Goal: Task Accomplishment & Management: Use online tool/utility

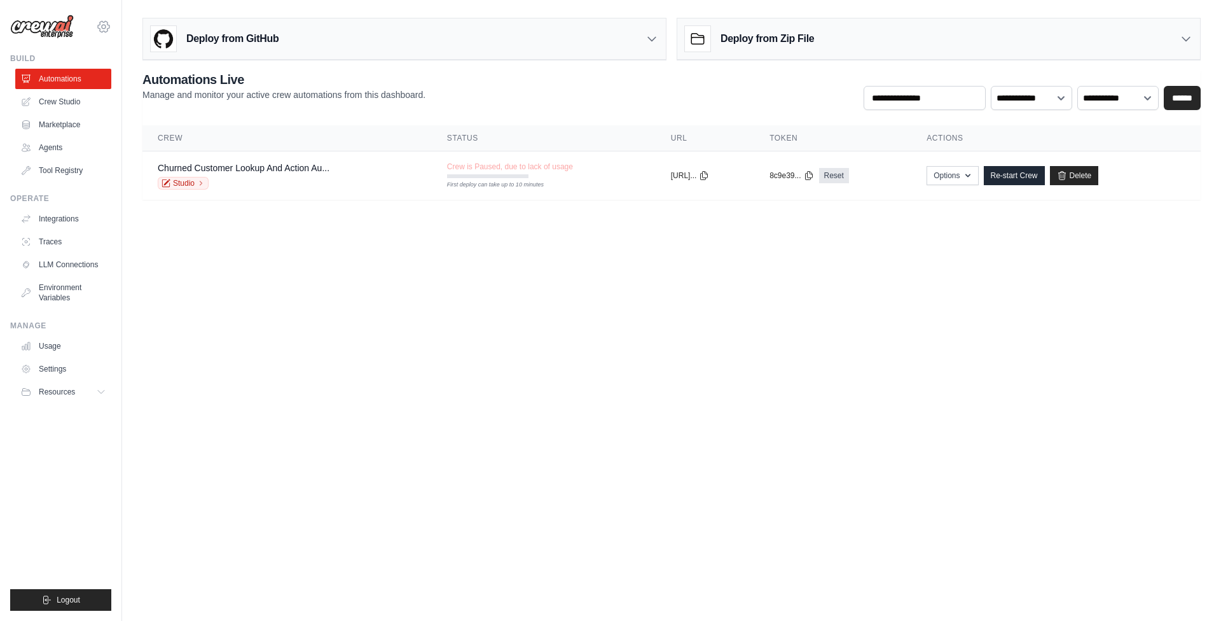
click at [105, 28] on icon at bounding box center [104, 27] width 4 height 4
click at [99, 88] on link "AMBEV" at bounding box center [104, 85] width 112 height 23
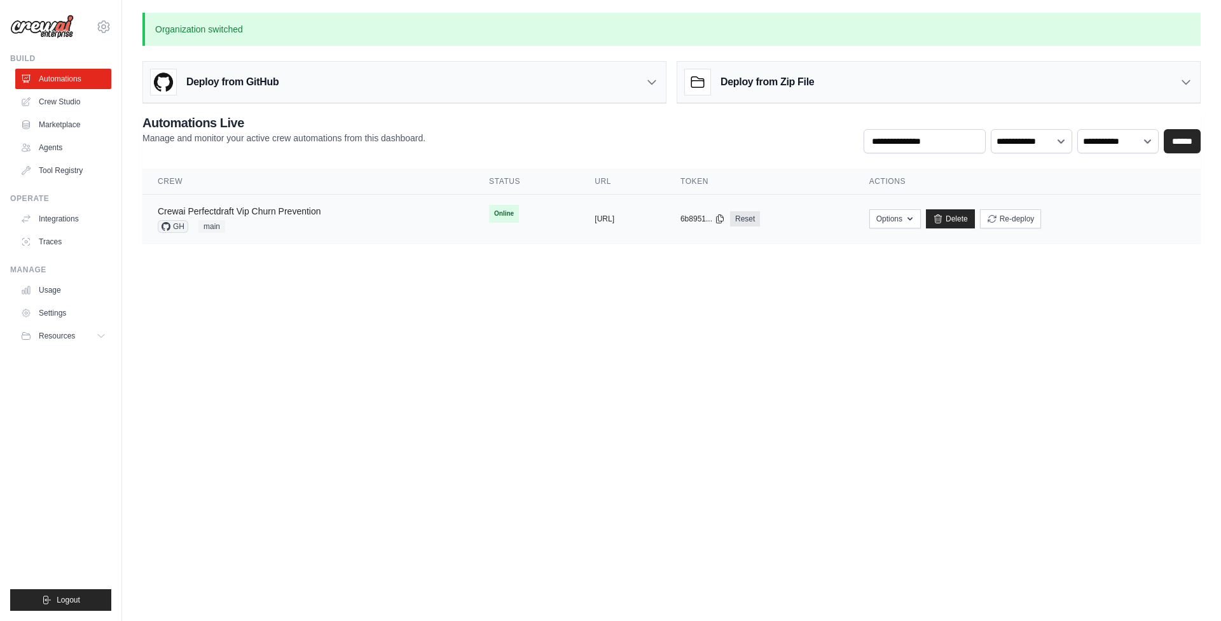
click at [268, 212] on link "Crewai Perfectdraft Vip Churn Prevention" at bounding box center [239, 211] width 163 height 10
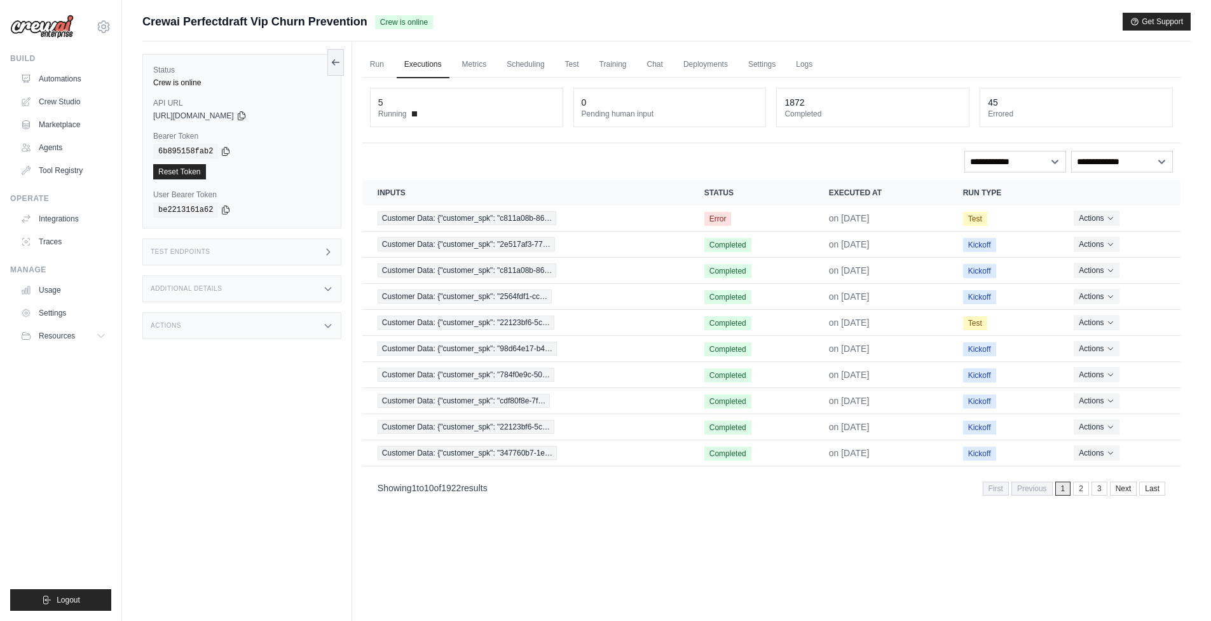
click at [405, 113] on span "Running" at bounding box center [392, 114] width 29 height 10
click at [490, 144] on div "**********" at bounding box center [771, 291] width 818 height 426
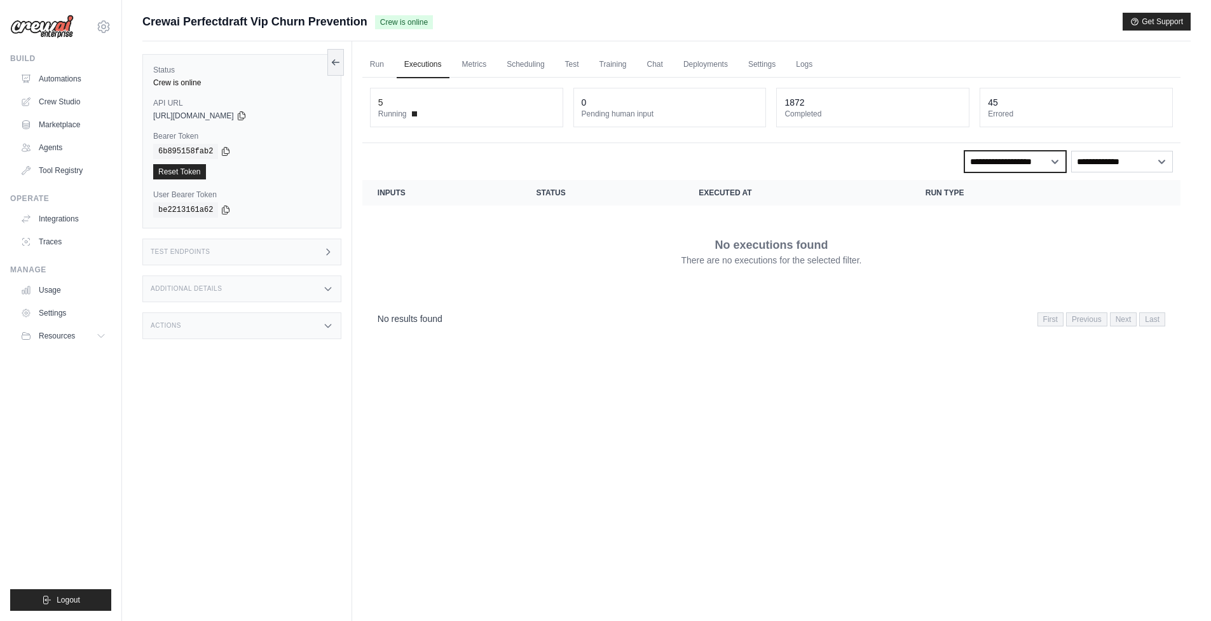
select select "*****"
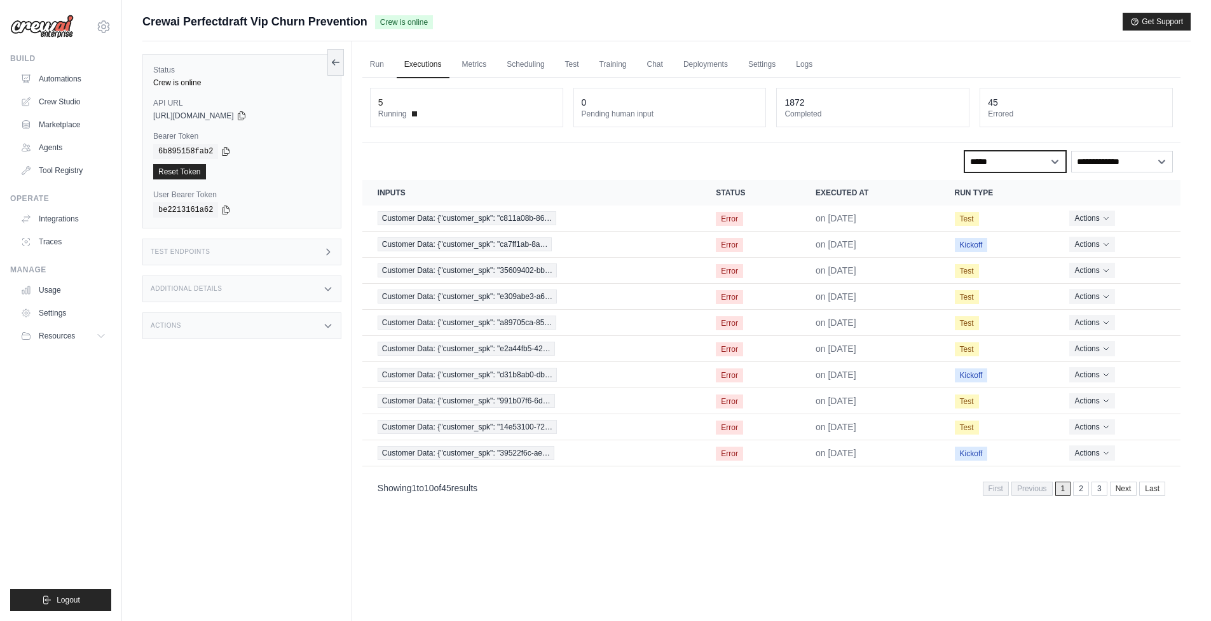
select select
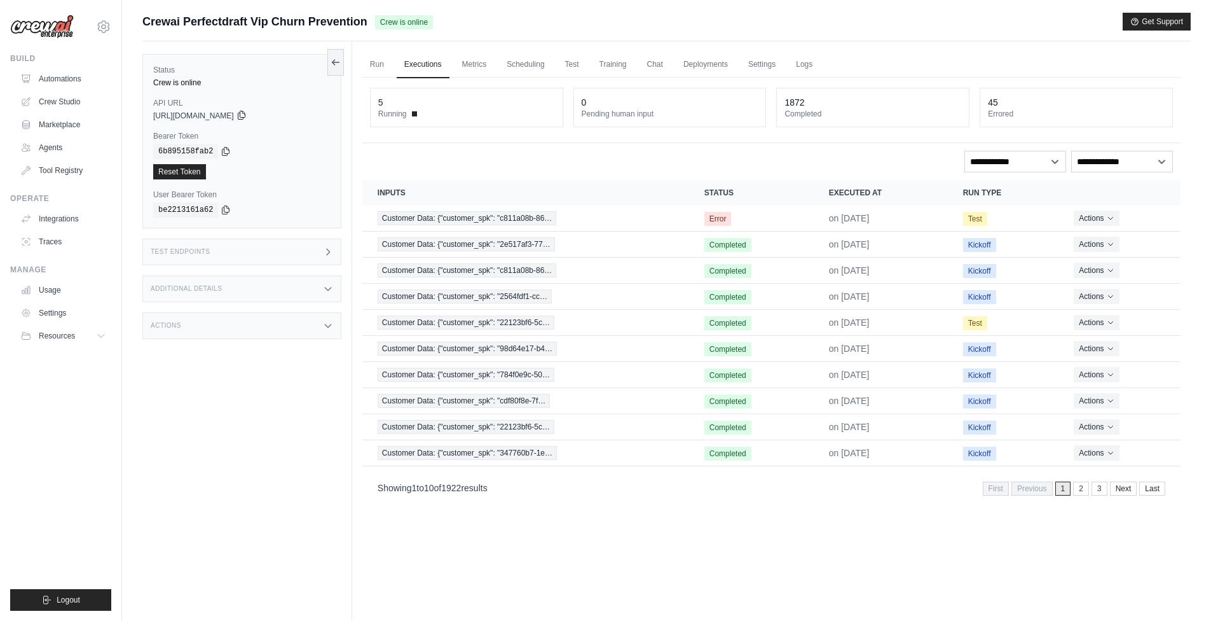
click at [245, 114] on icon at bounding box center [241, 115] width 7 height 8
click at [247, 113] on icon at bounding box center [242, 115] width 10 height 10
click at [247, 114] on icon at bounding box center [242, 115] width 10 height 10
click at [228, 153] on icon at bounding box center [226, 151] width 7 height 8
click at [226, 213] on icon at bounding box center [226, 209] width 7 height 8
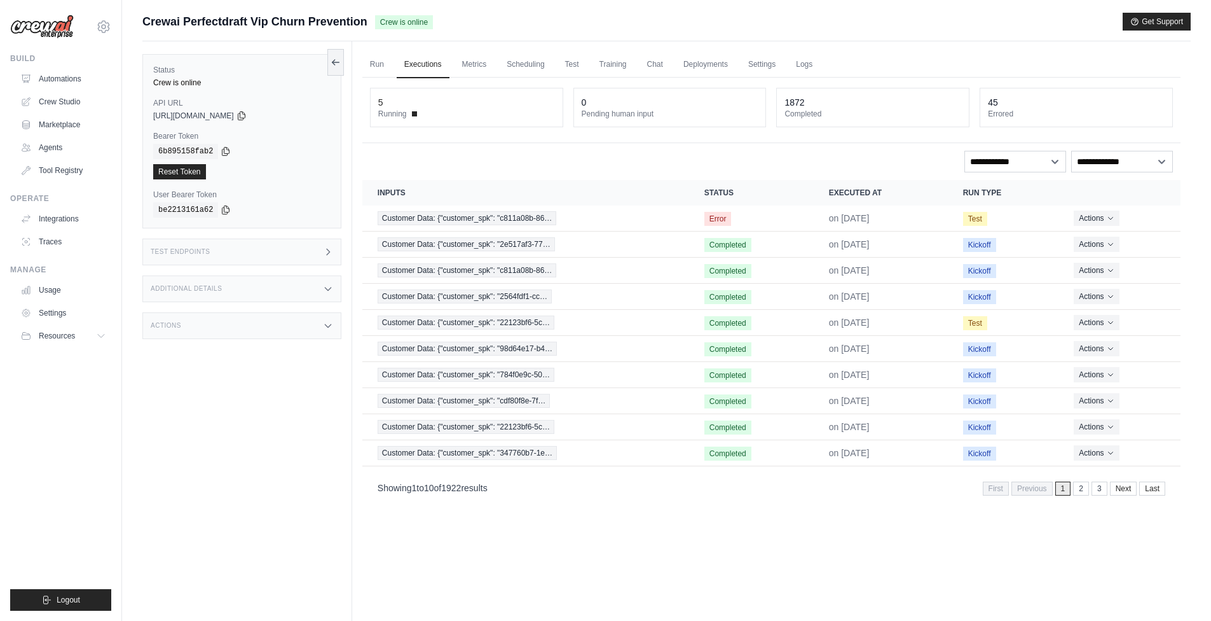
click at [320, 258] on div "Test Endpoints" at bounding box center [241, 251] width 199 height 27
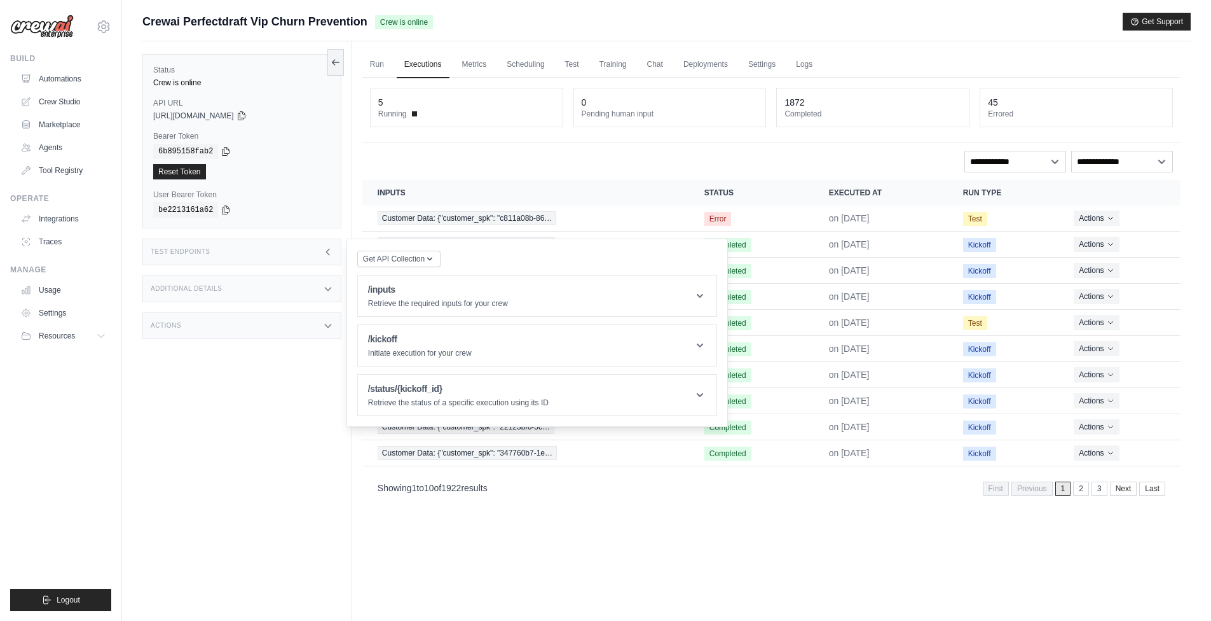
click at [314, 255] on div "Test Endpoints" at bounding box center [241, 251] width 199 height 27
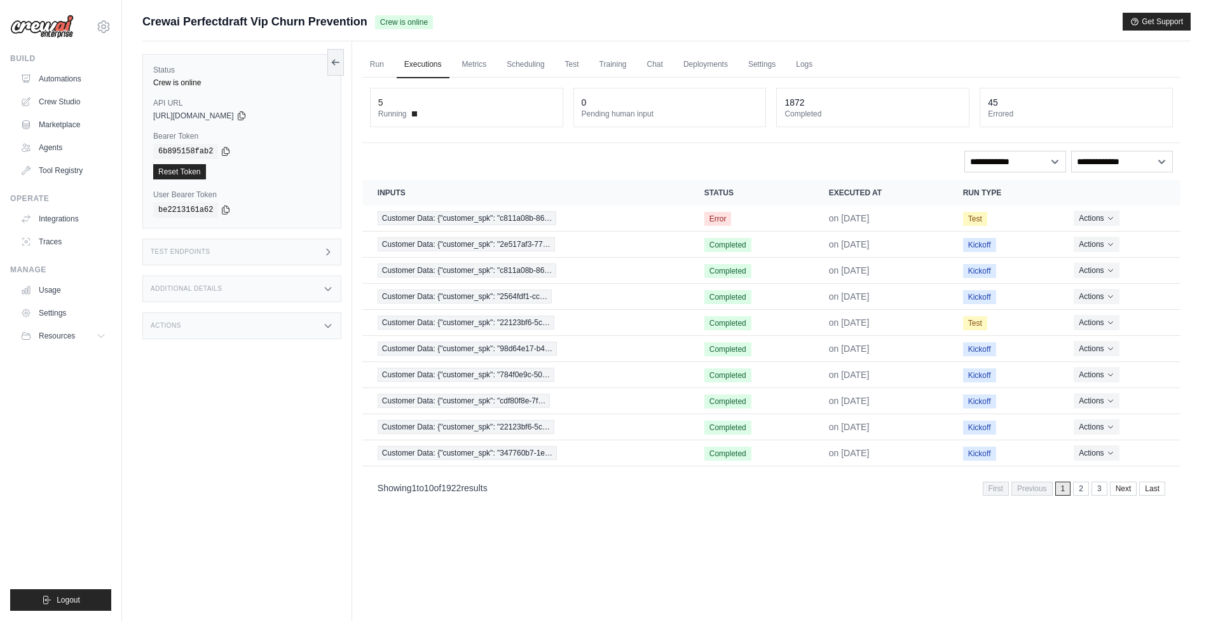
click at [314, 255] on div "Test Endpoints" at bounding box center [241, 251] width 199 height 27
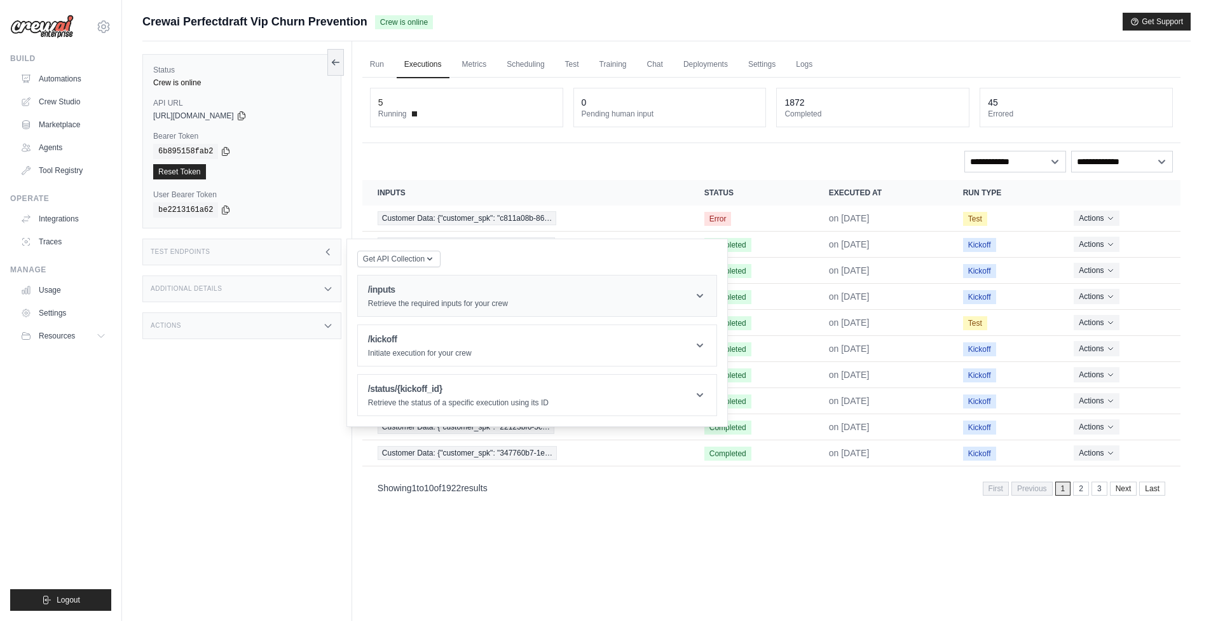
click at [471, 296] on div "/inputs Retrieve the required inputs for your crew" at bounding box center [438, 295] width 140 height 25
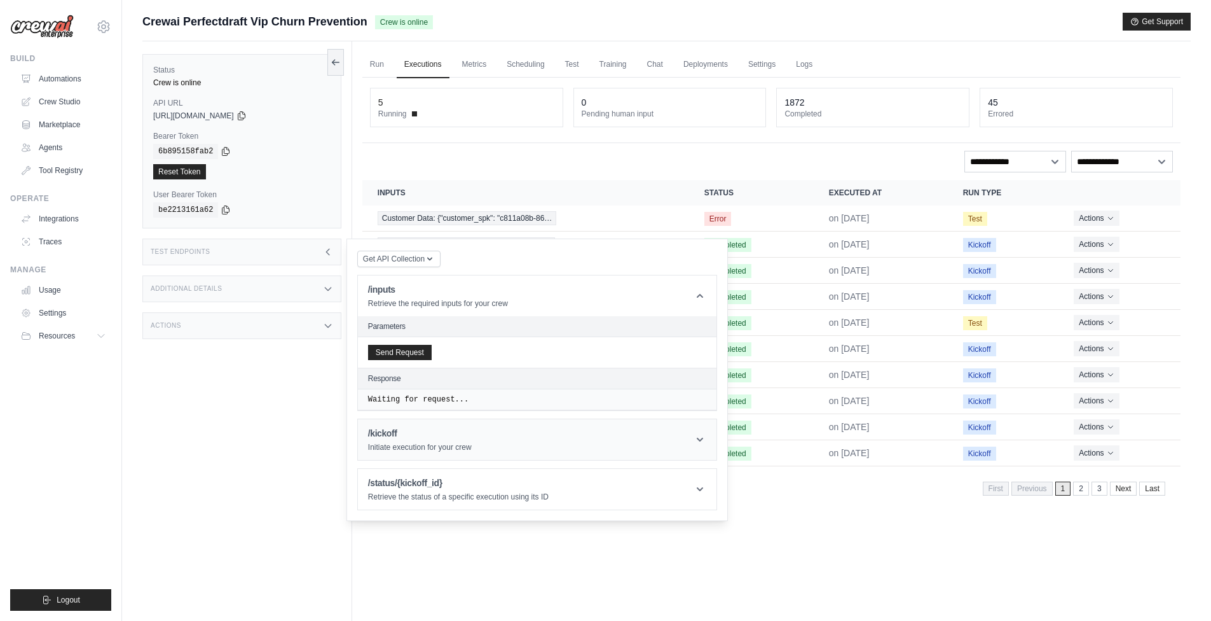
click at [459, 450] on p "Initiate execution for your crew" at bounding box center [420, 447] width 104 height 10
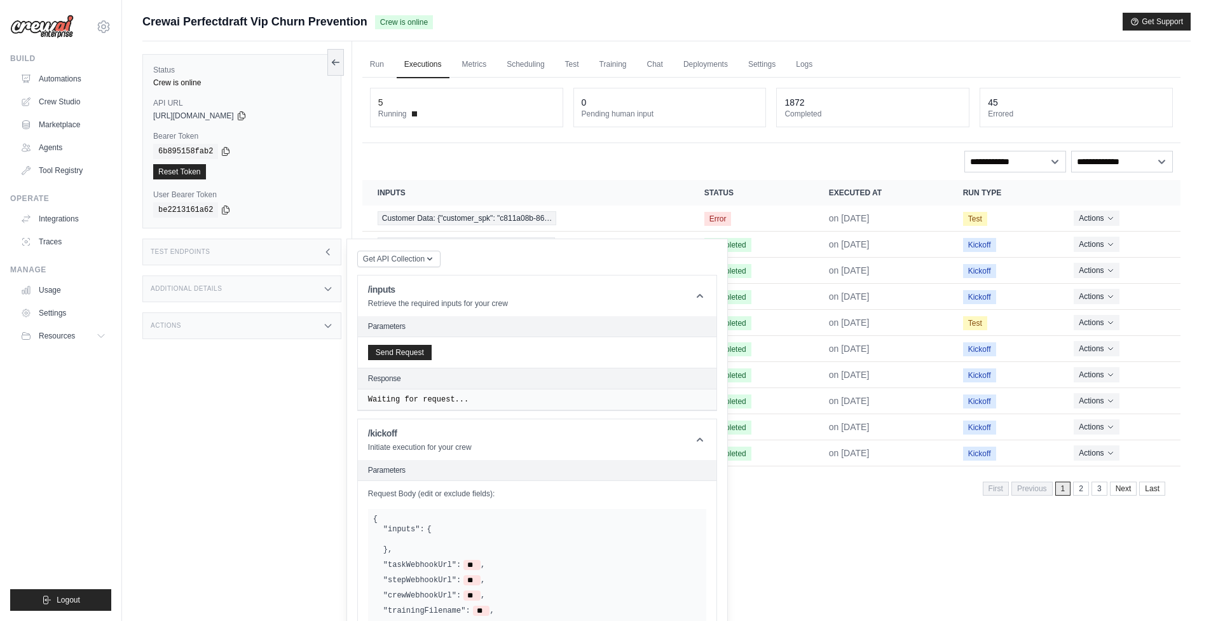
scroll to position [163, 0]
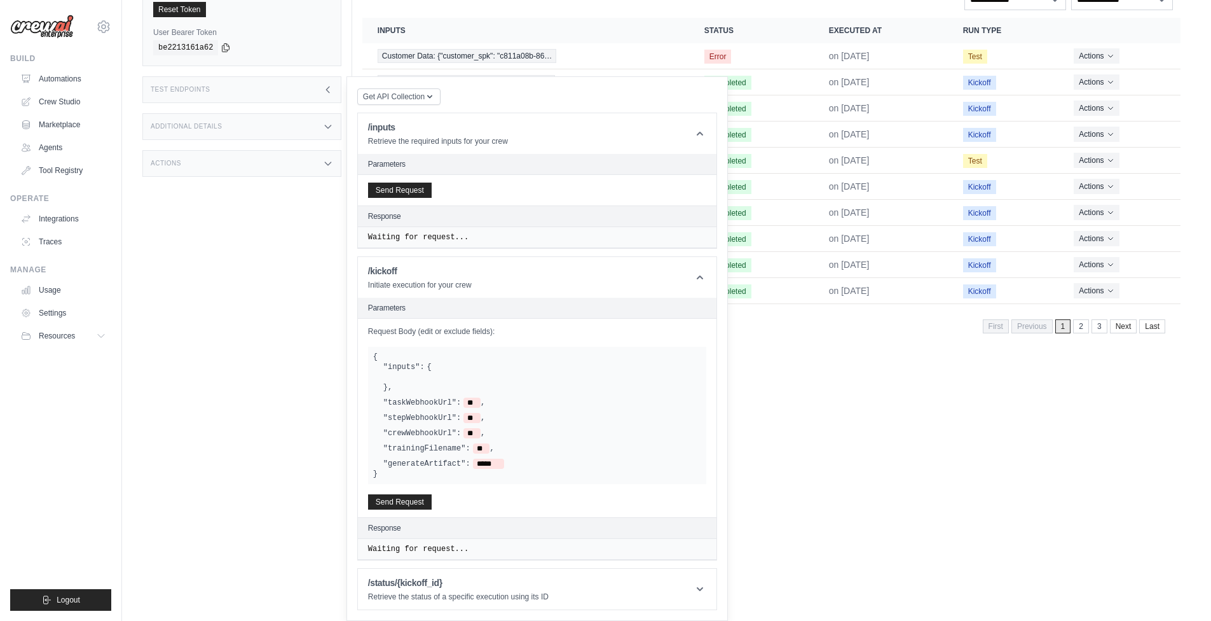
click at [210, 258] on div "Status Crew is online API URL copied https://crewai-perfectdraft-vip-churn-prev…" at bounding box center [247, 189] width 210 height 621
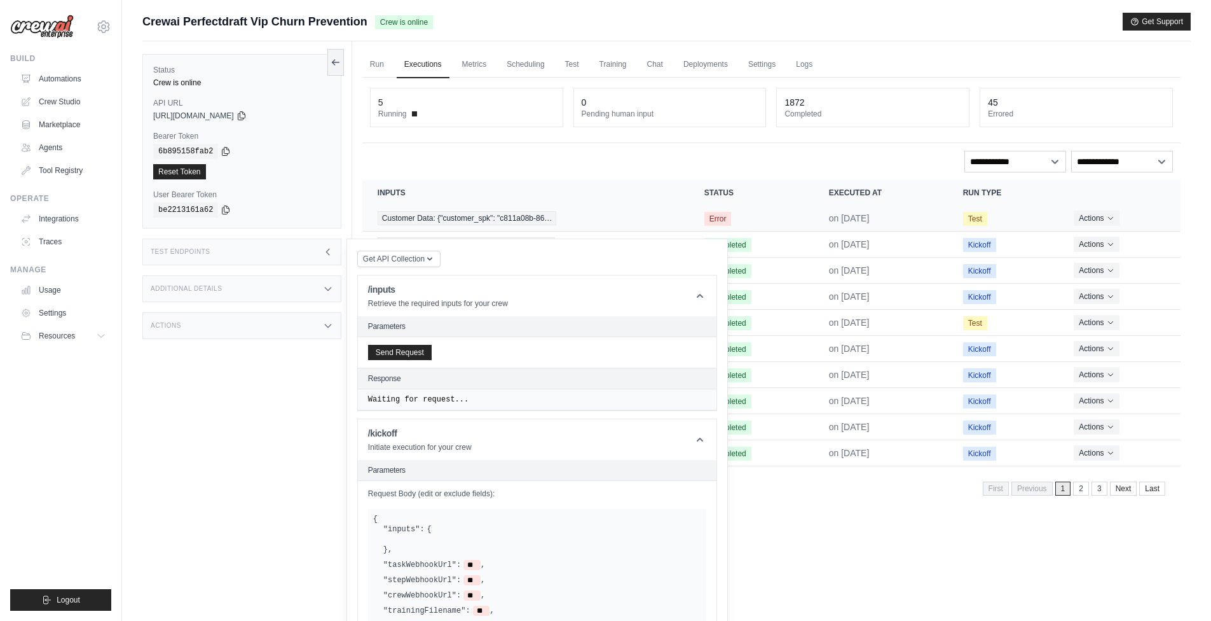
click at [504, 219] on span "Customer Data: {"customer_spk": "c811a08b-86…" at bounding box center [467, 218] width 179 height 14
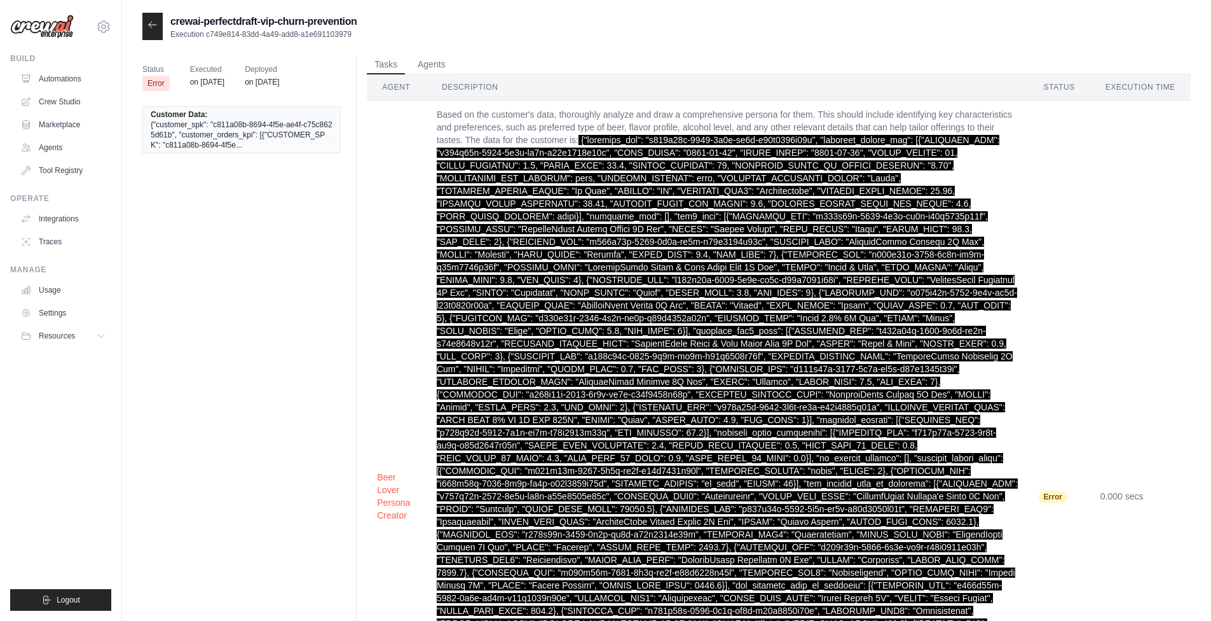
drag, startPoint x: 144, startPoint y: 36, endPoint x: 152, endPoint y: 29, distance: 10.4
click at [144, 36] on div at bounding box center [152, 26] width 20 height 27
click at [156, 25] on icon at bounding box center [153, 25] width 8 height 6
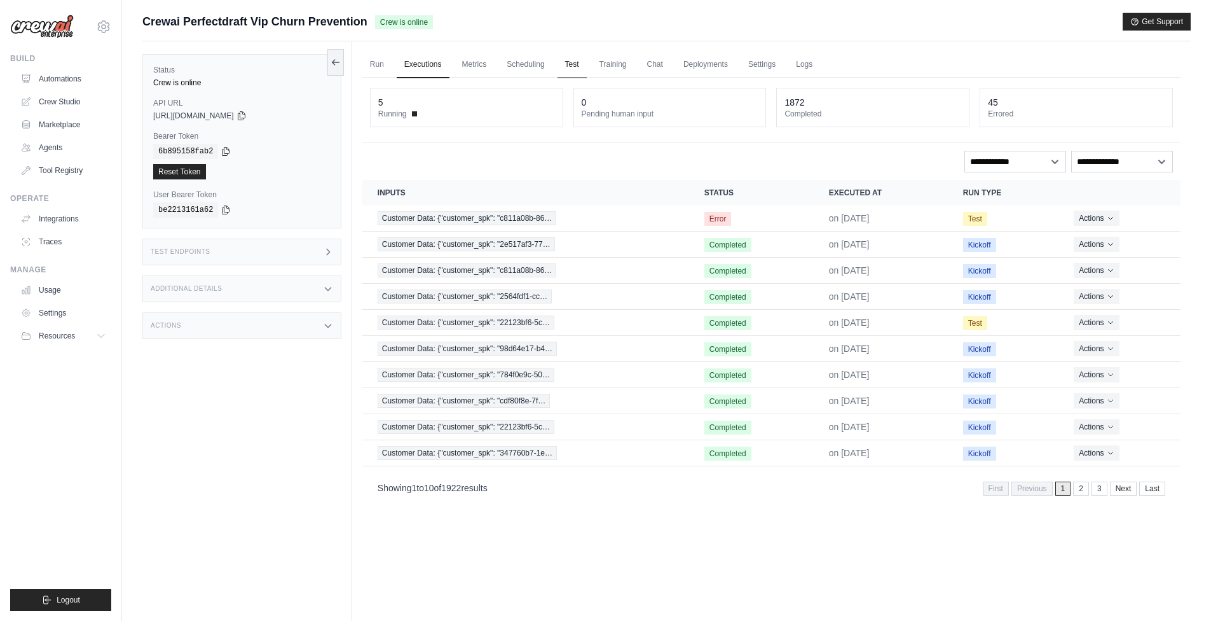
click at [575, 65] on link "Test" at bounding box center [572, 65] width 29 height 27
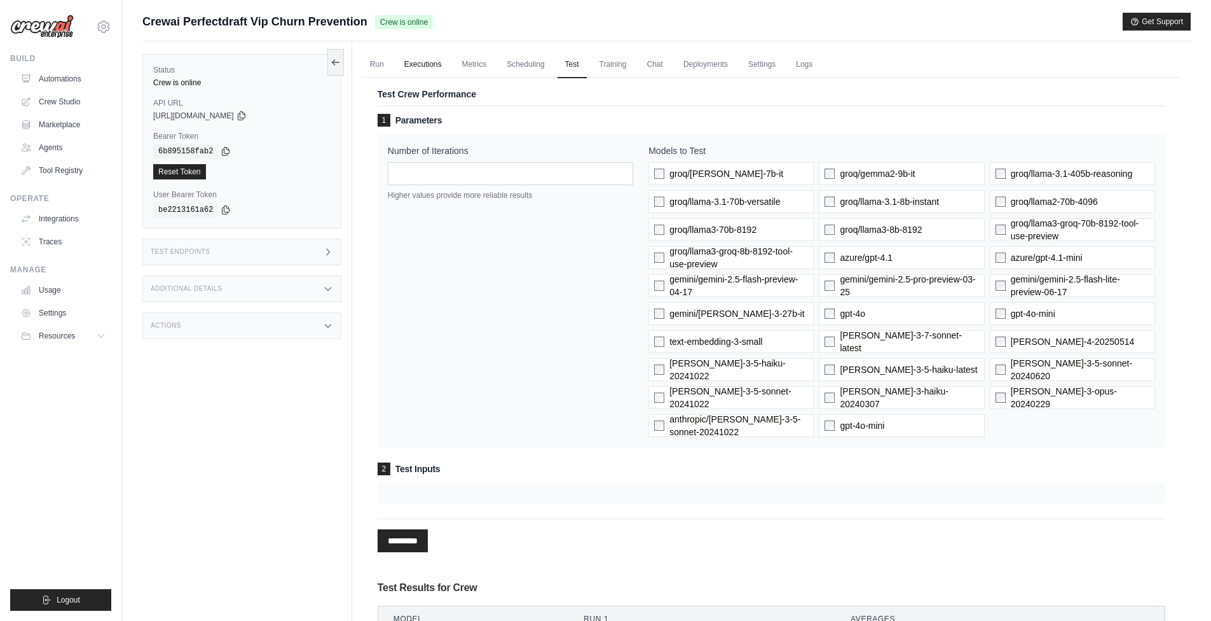
click at [420, 62] on link "Executions" at bounding box center [423, 65] width 53 height 27
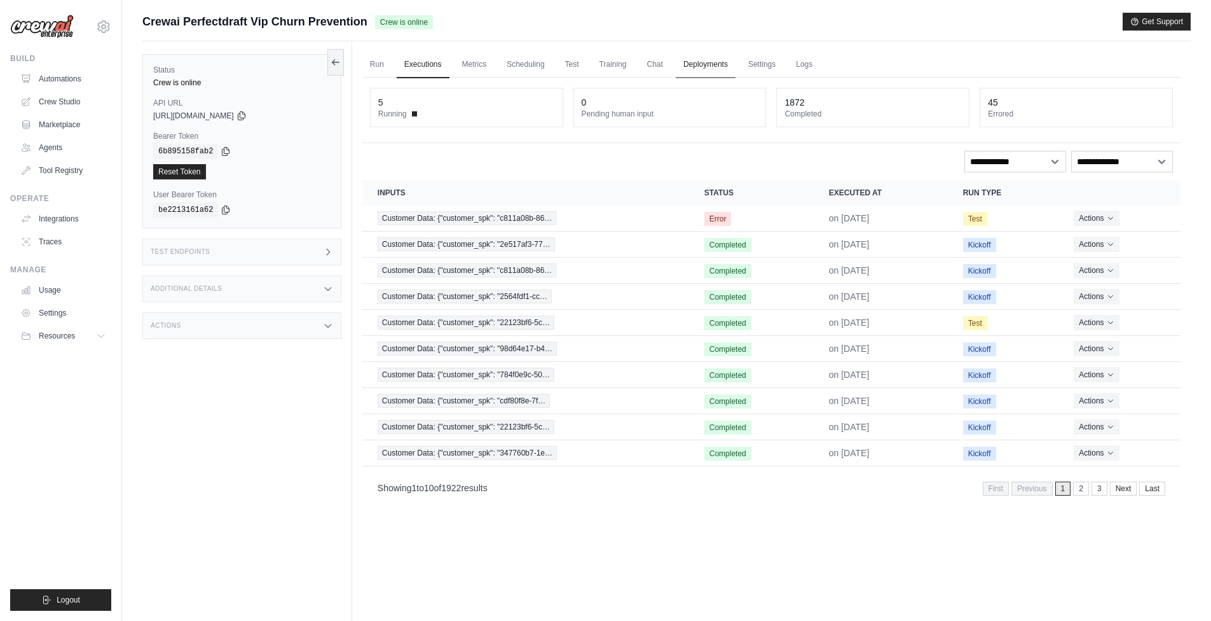
click at [716, 69] on link "Deployments" at bounding box center [706, 65] width 60 height 27
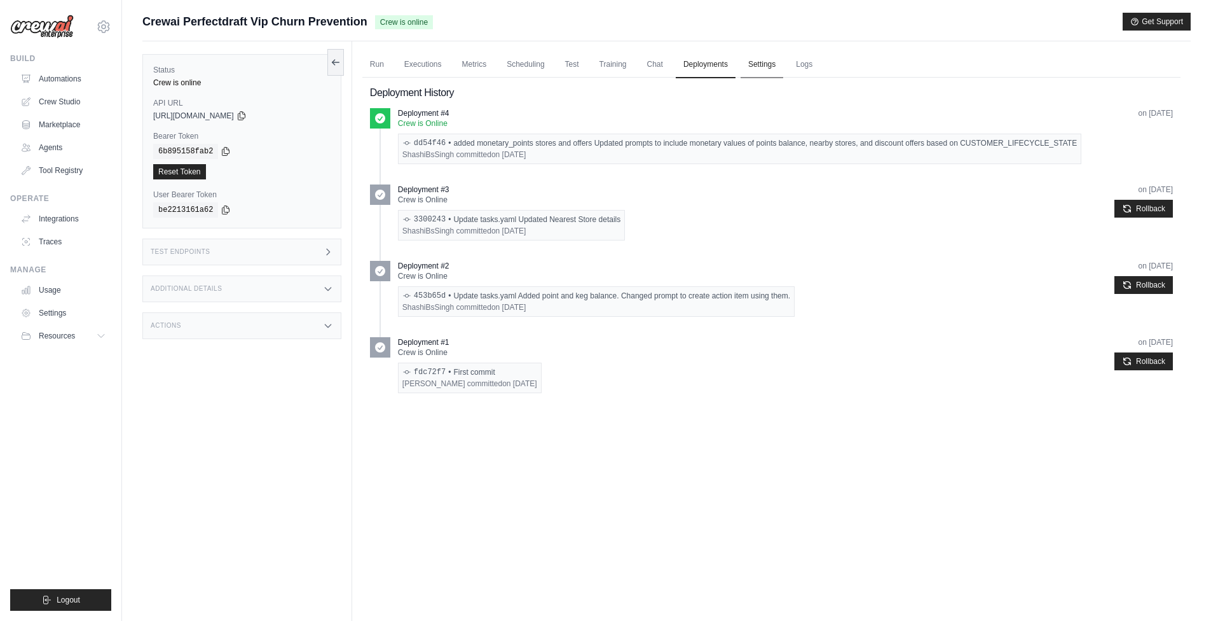
click at [753, 69] on link "Settings" at bounding box center [762, 65] width 43 height 27
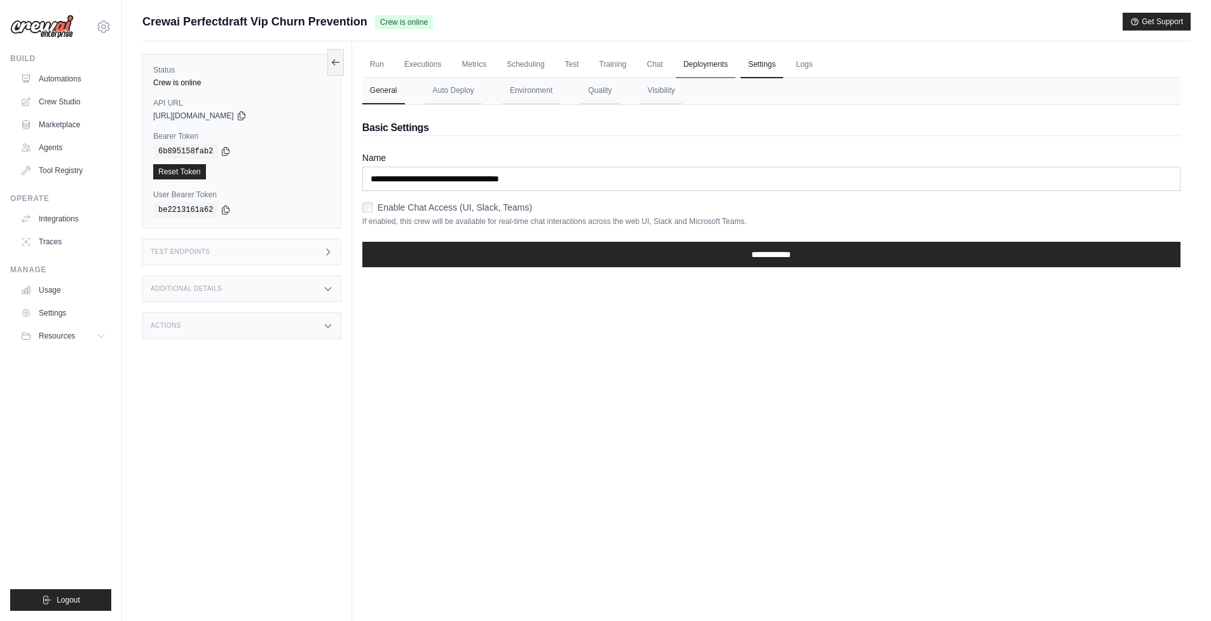
click at [685, 65] on link "Deployments" at bounding box center [706, 65] width 60 height 27
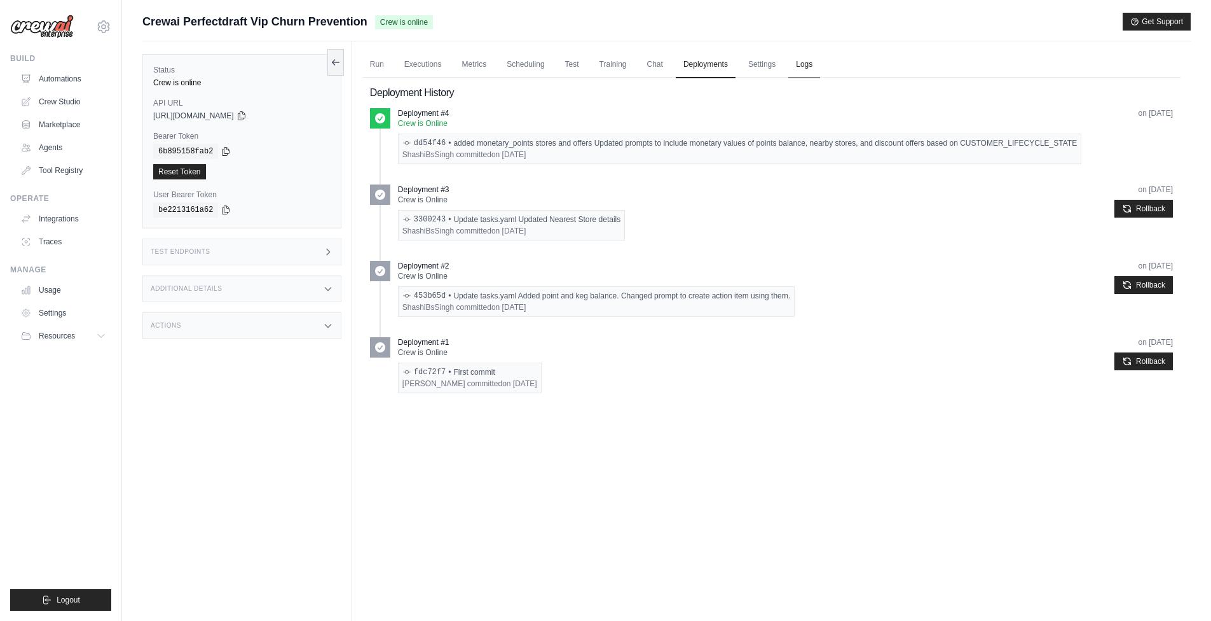
click at [804, 68] on link "Logs" at bounding box center [804, 65] width 32 height 27
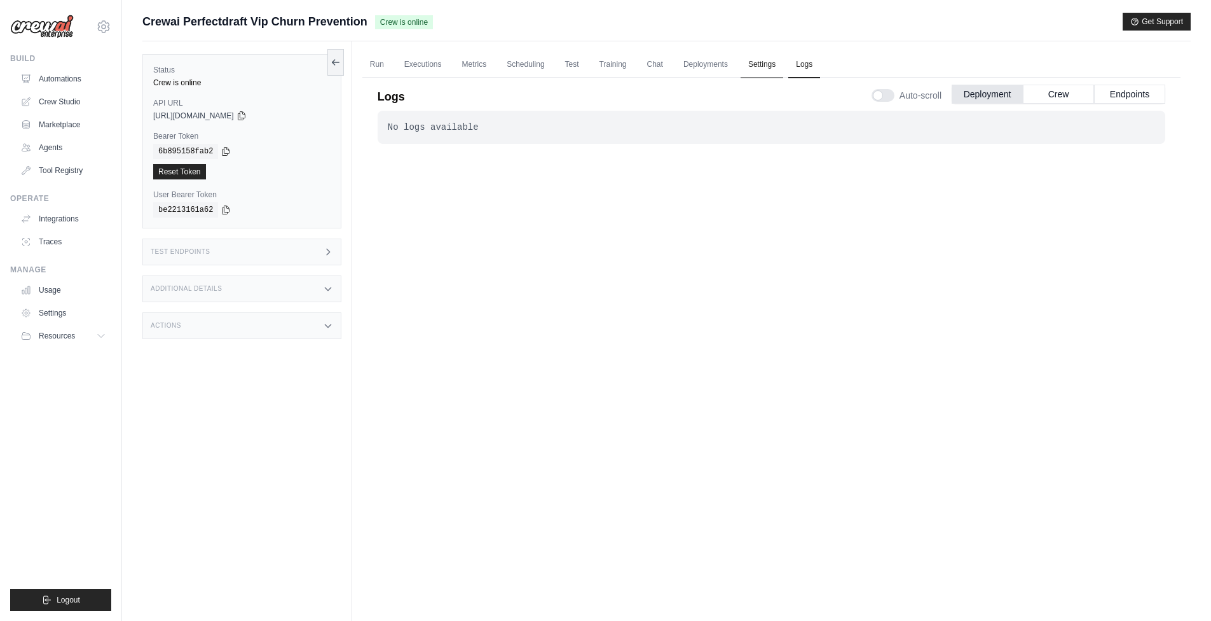
click at [759, 64] on link "Settings" at bounding box center [762, 65] width 43 height 27
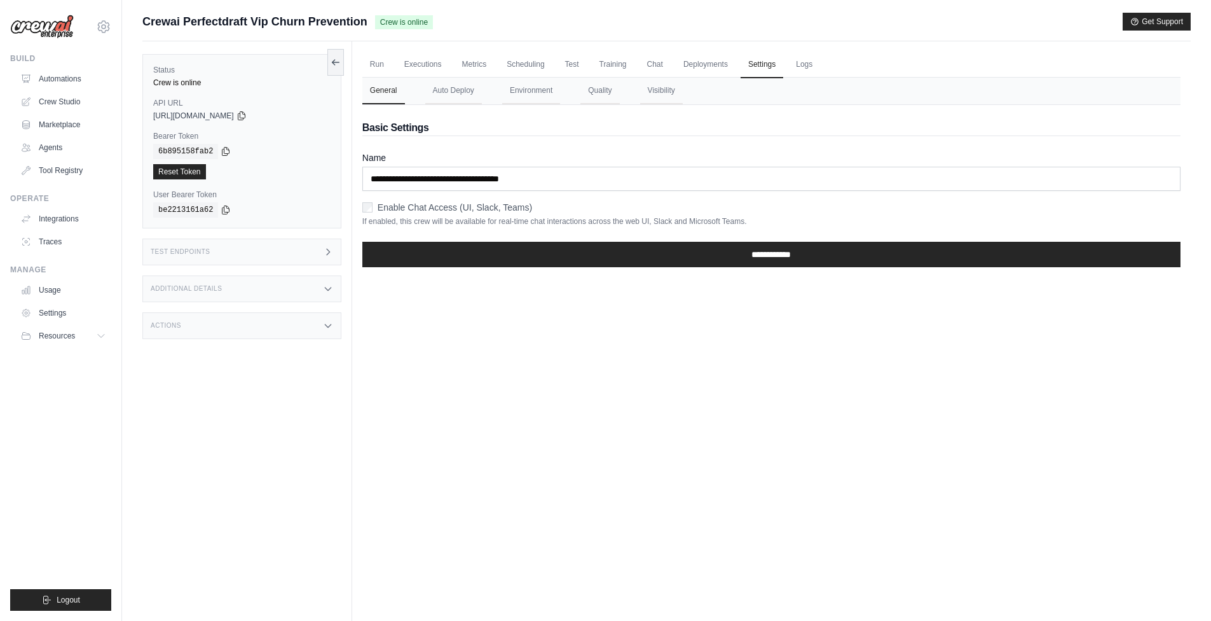
click at [287, 254] on div "Test Endpoints" at bounding box center [241, 251] width 199 height 27
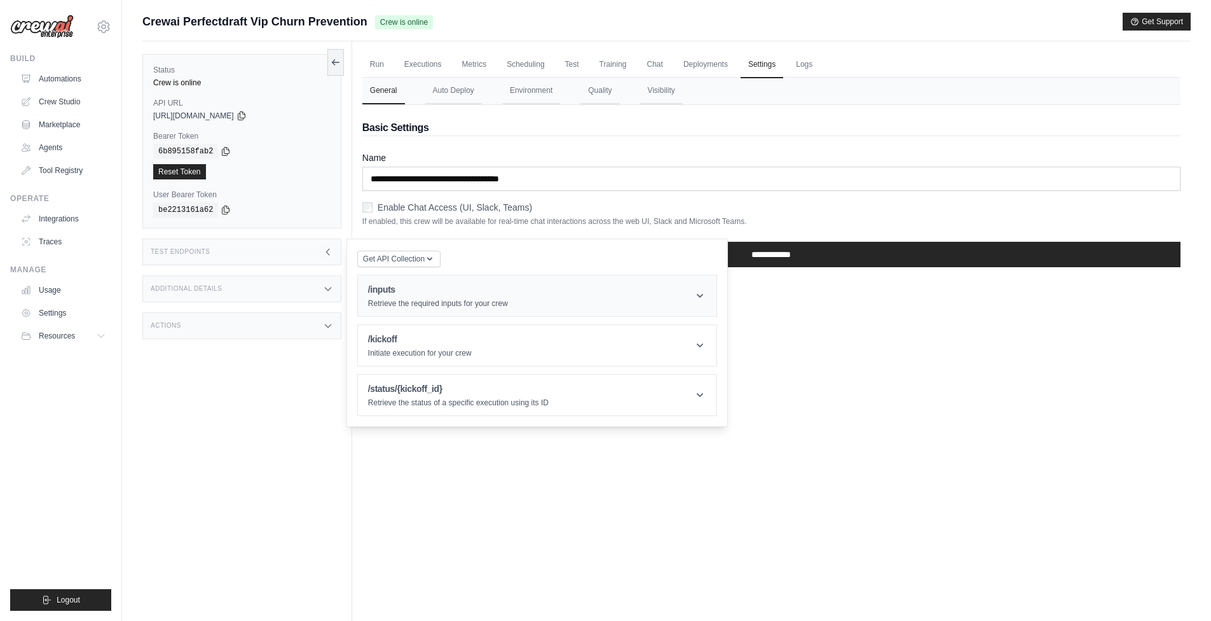
click at [395, 292] on h1 "/inputs" at bounding box center [438, 289] width 140 height 13
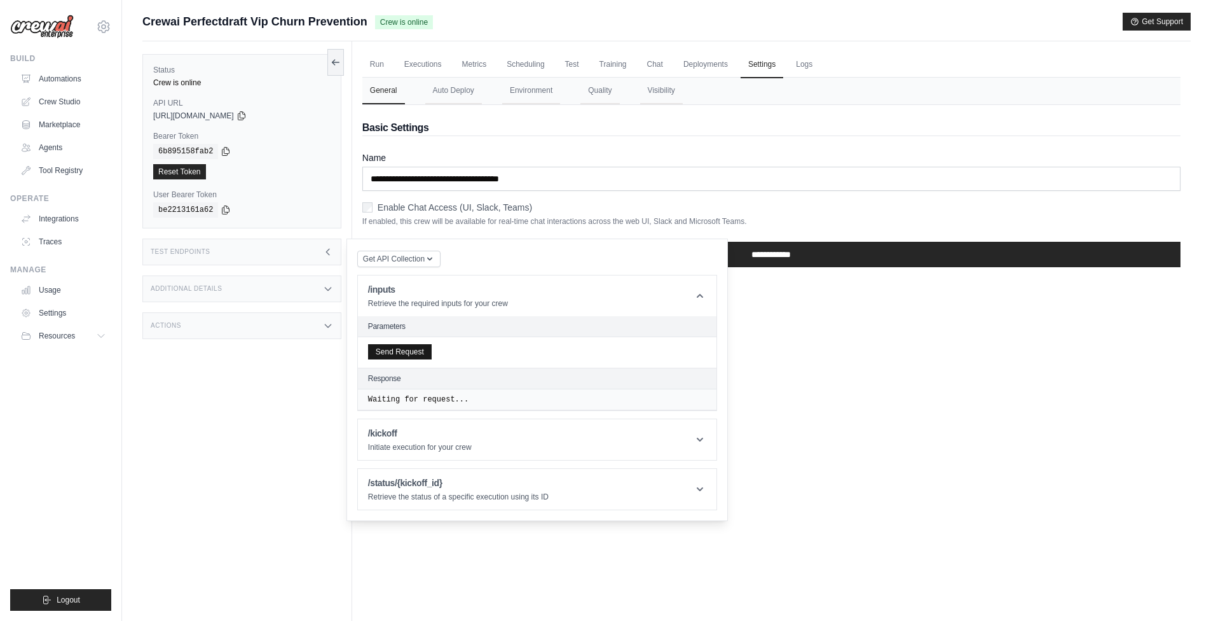
click at [413, 350] on button "Send Request" at bounding box center [400, 351] width 64 height 15
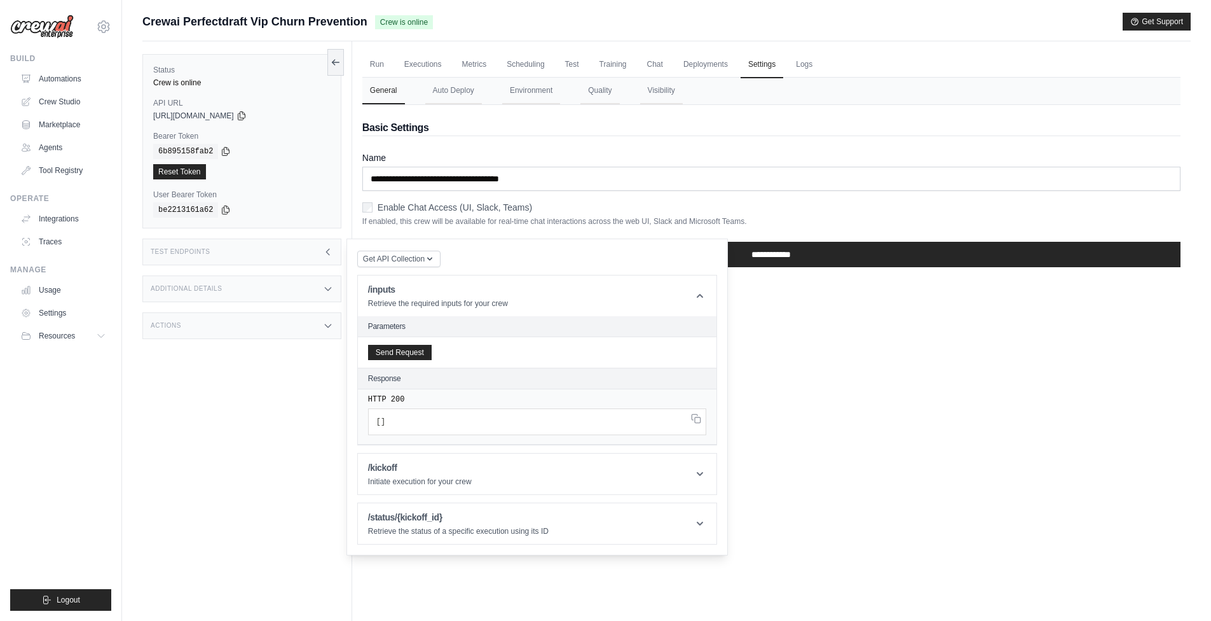
click at [497, 388] on div "Response" at bounding box center [537, 378] width 359 height 21
click at [377, 68] on link "Run" at bounding box center [376, 65] width 29 height 27
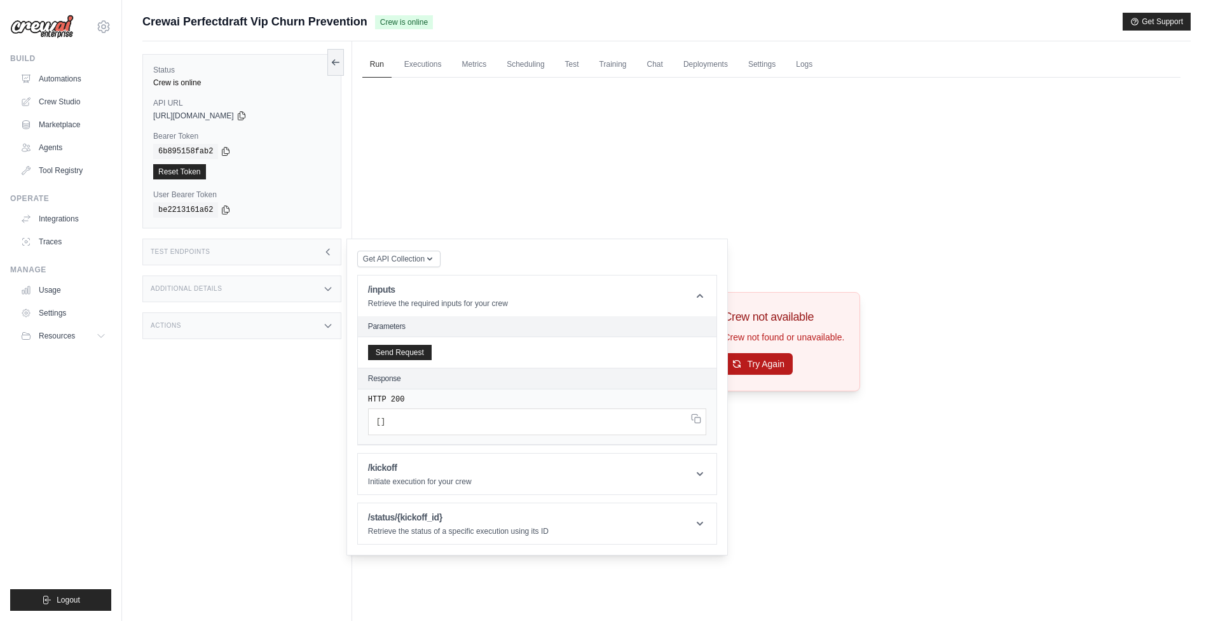
click at [768, 361] on button "Try Again" at bounding box center [758, 364] width 69 height 22
click at [792, 235] on div "Crew not available Crew not found or unavailable. Try Again" at bounding box center [771, 342] width 818 height 528
click at [337, 64] on icon at bounding box center [336, 62] width 10 height 10
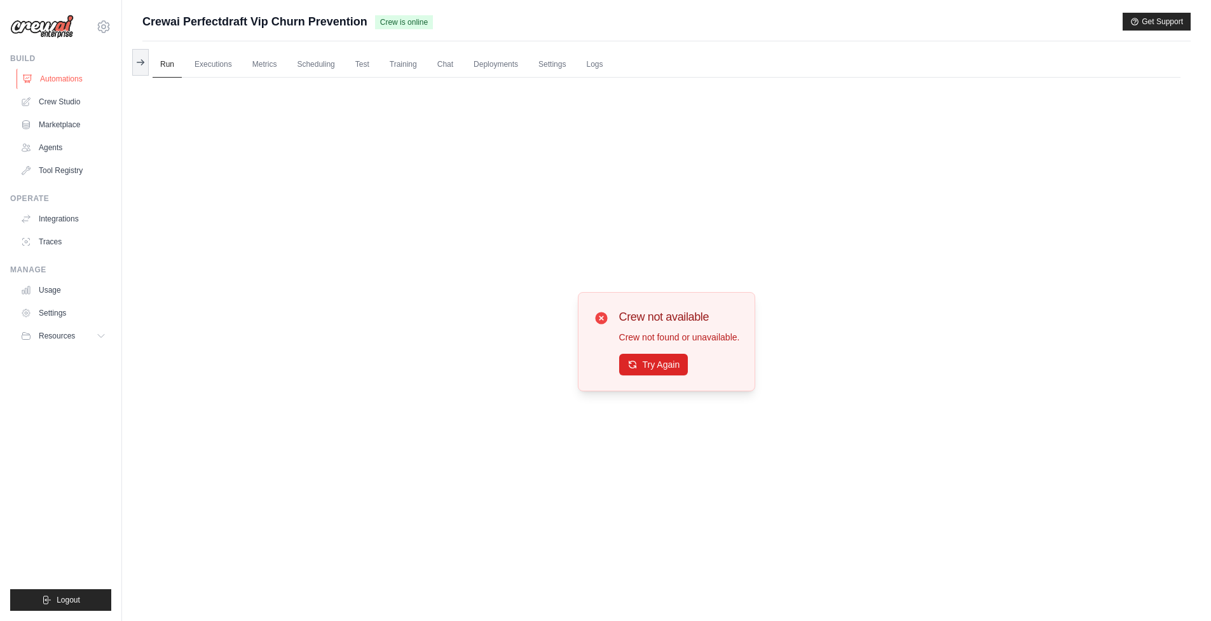
click at [80, 76] on link "Automations" at bounding box center [65, 79] width 96 height 20
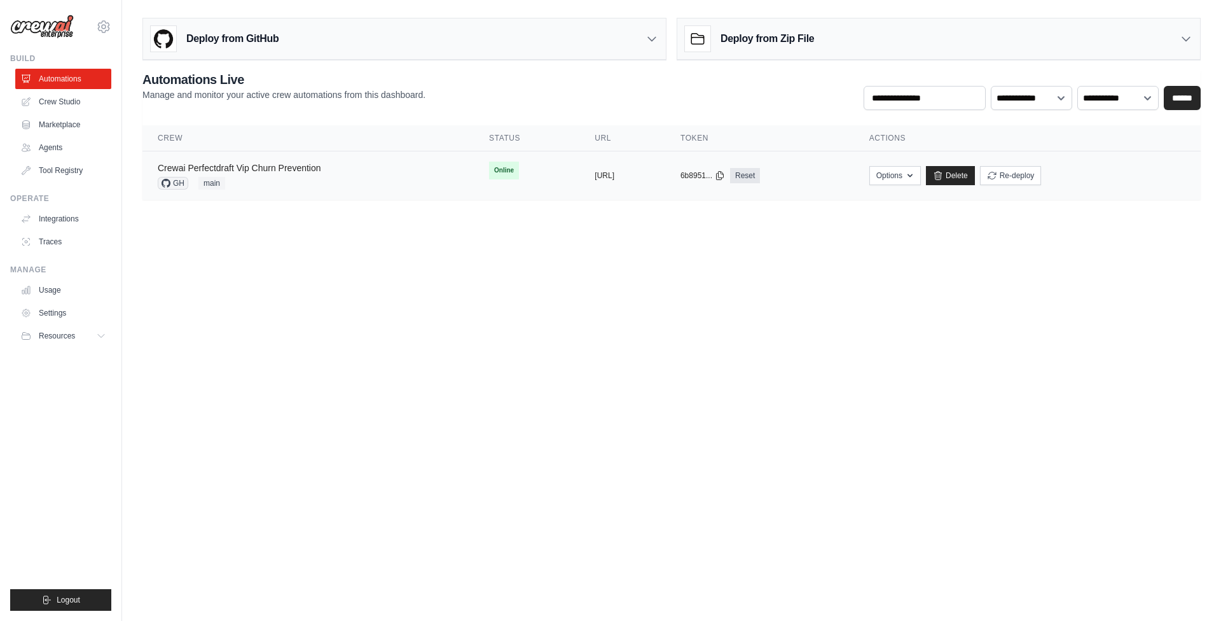
click at [287, 170] on link "Crewai Perfectdraft Vip Churn Prevention" at bounding box center [239, 168] width 163 height 10
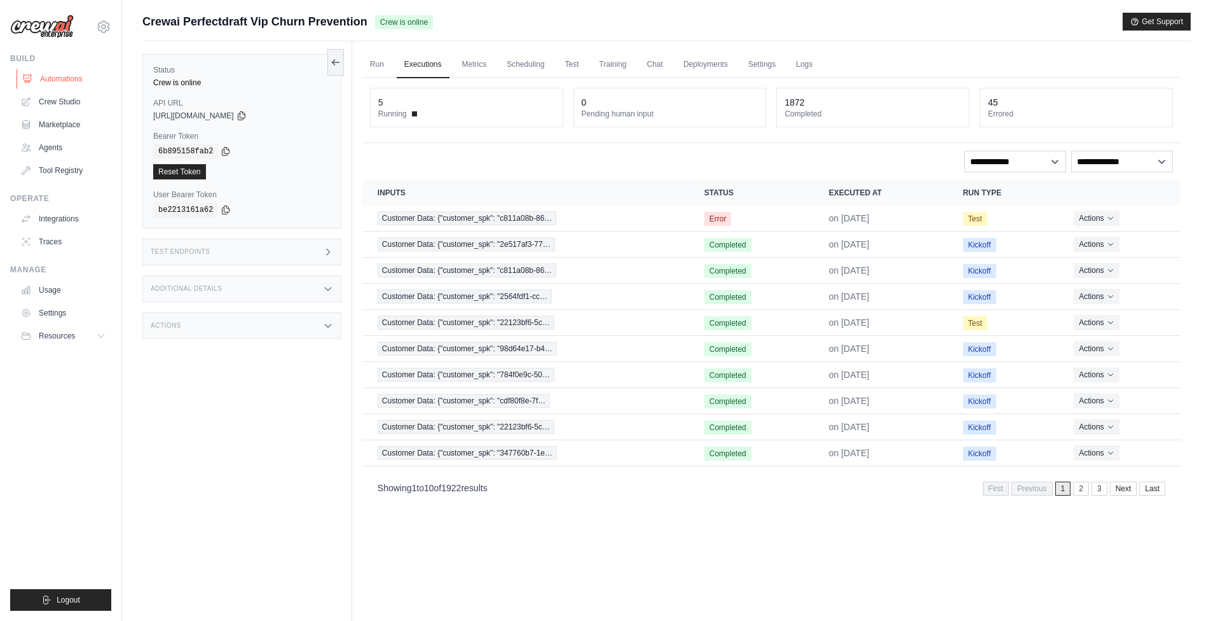
click at [64, 76] on link "Automations" at bounding box center [65, 79] width 96 height 20
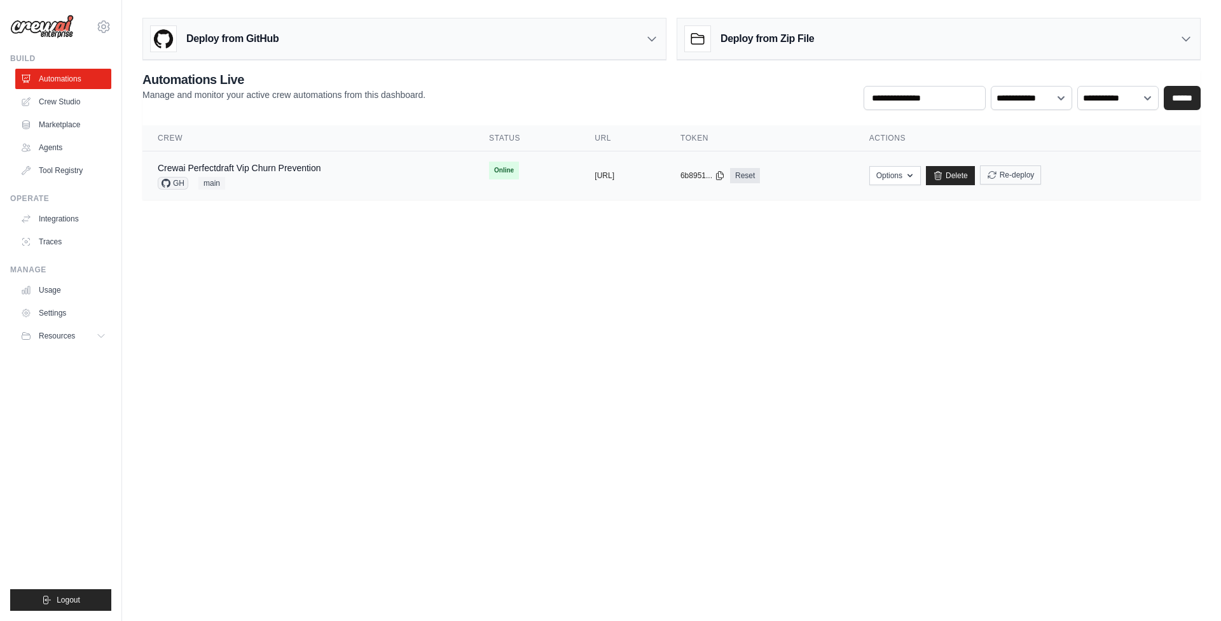
click at [1041, 175] on button "Re-deploy" at bounding box center [1011, 174] width 62 height 19
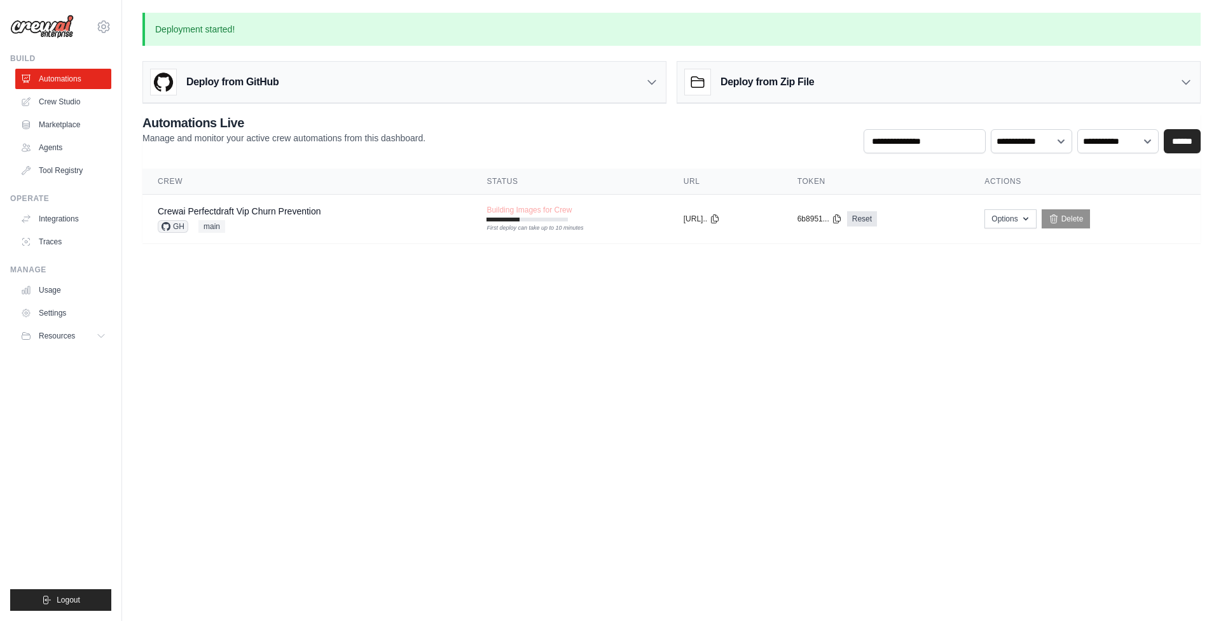
click at [450, 361] on body "shashi.bhushansingh@interbrew.net AMBEV ✓ ABI Settings Build Automations" at bounding box center [610, 310] width 1221 height 621
click at [796, 338] on body "shashi.bhushansingh@interbrew.net AMBEV ✓ ABI Settings Build Automations" at bounding box center [610, 310] width 1221 height 621
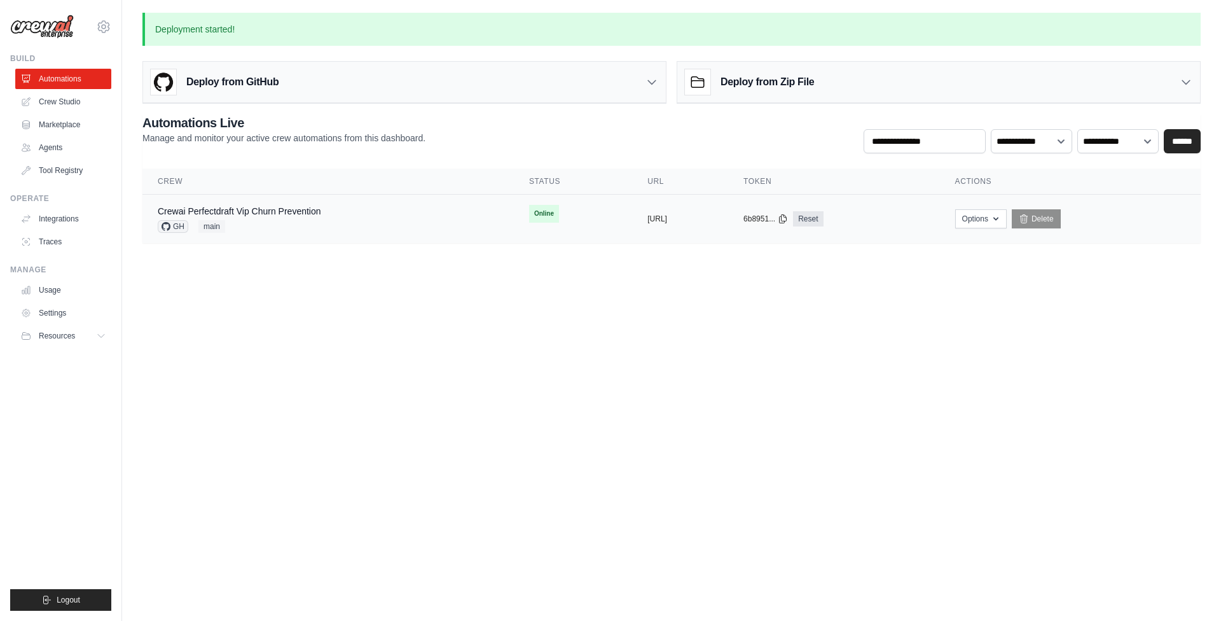
click at [272, 204] on td "Crewai Perfectdraft Vip Churn Prevention GH main" at bounding box center [327, 219] width 371 height 49
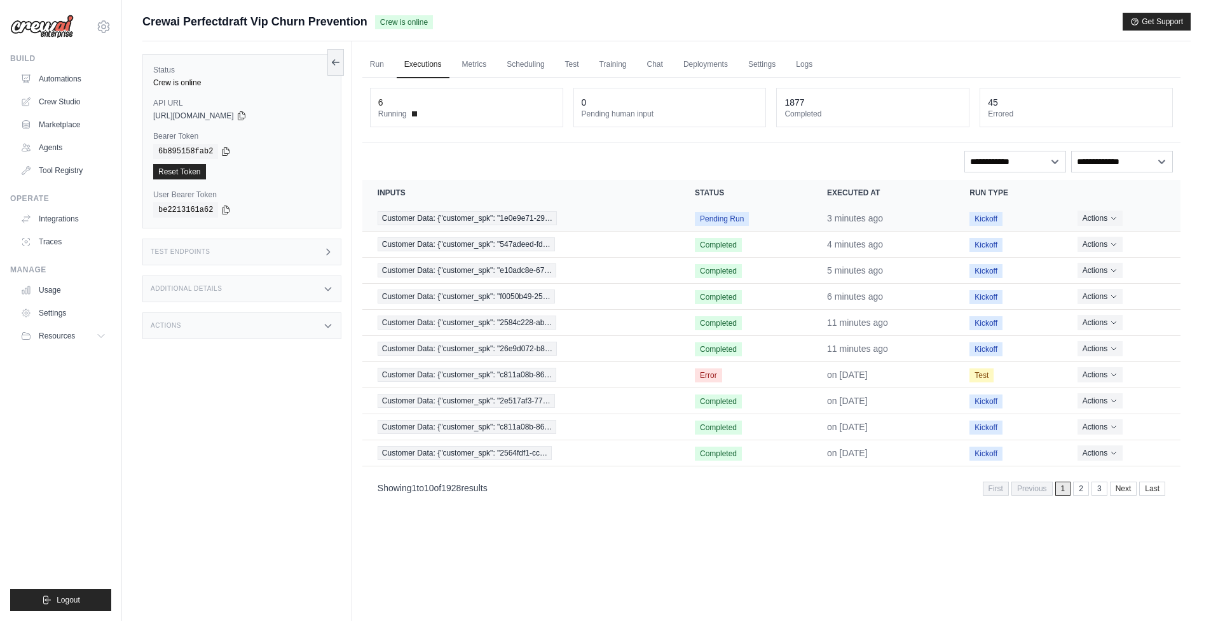
click at [488, 218] on span "Customer Data: {"customer_spk": "1e0e9e71-29…" at bounding box center [467, 218] width 179 height 14
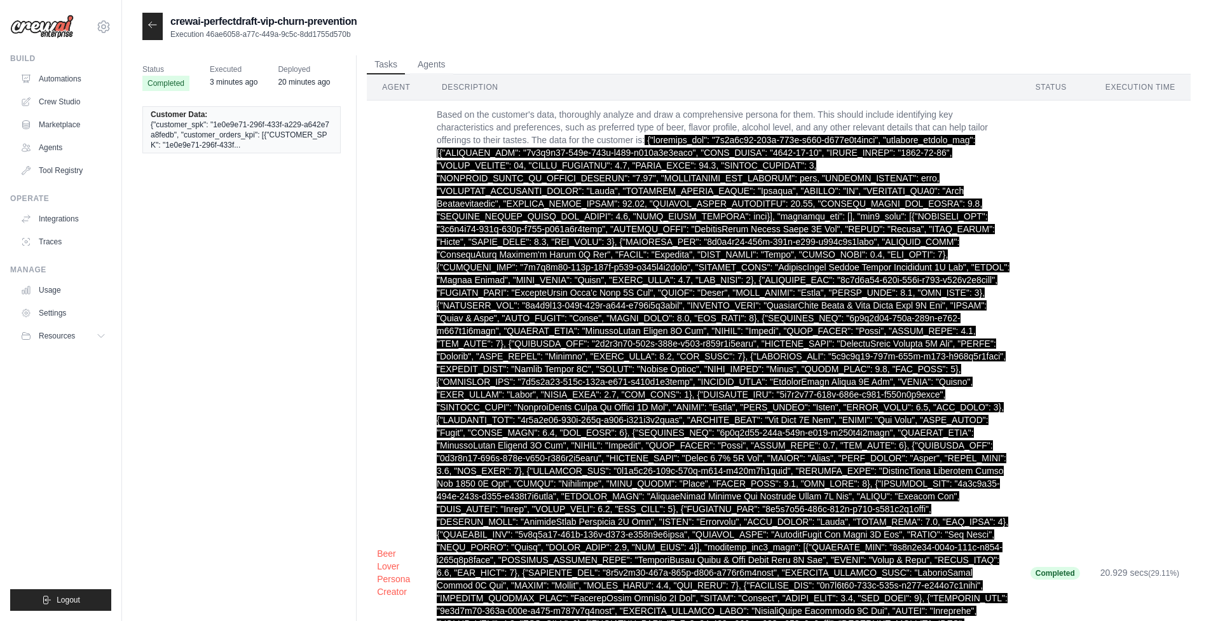
click at [159, 25] on div at bounding box center [152, 26] width 20 height 27
click at [154, 27] on icon at bounding box center [153, 25] width 10 height 10
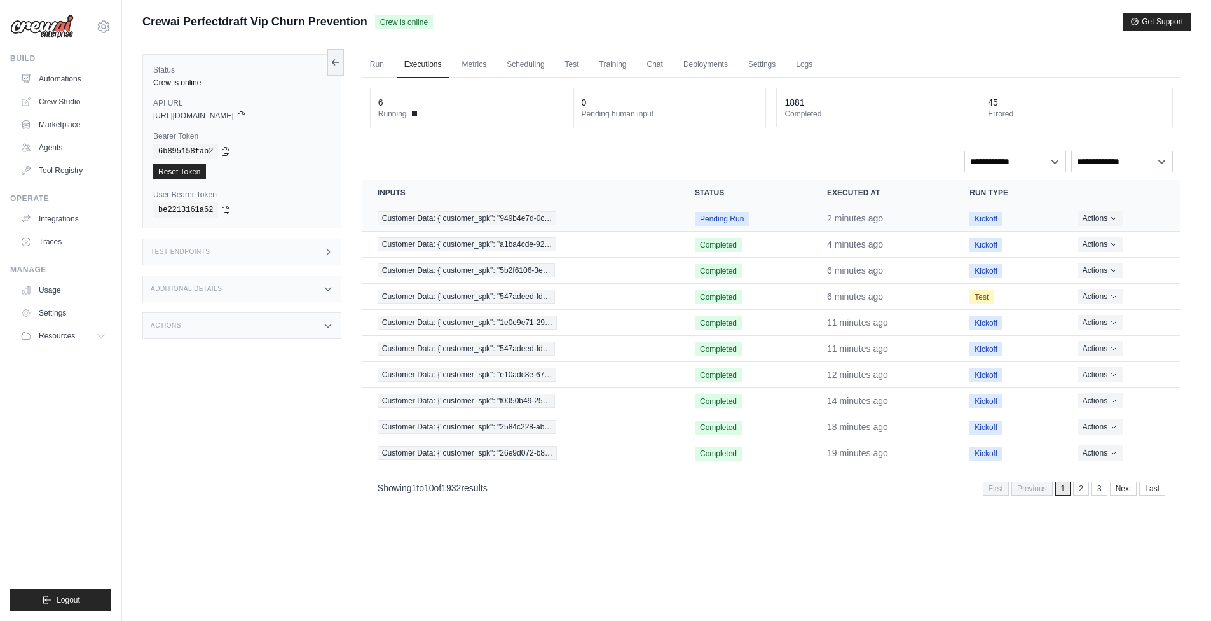
click at [504, 217] on span "Customer Data: {"customer_spk": "949b4e7d-0c…" at bounding box center [467, 218] width 179 height 14
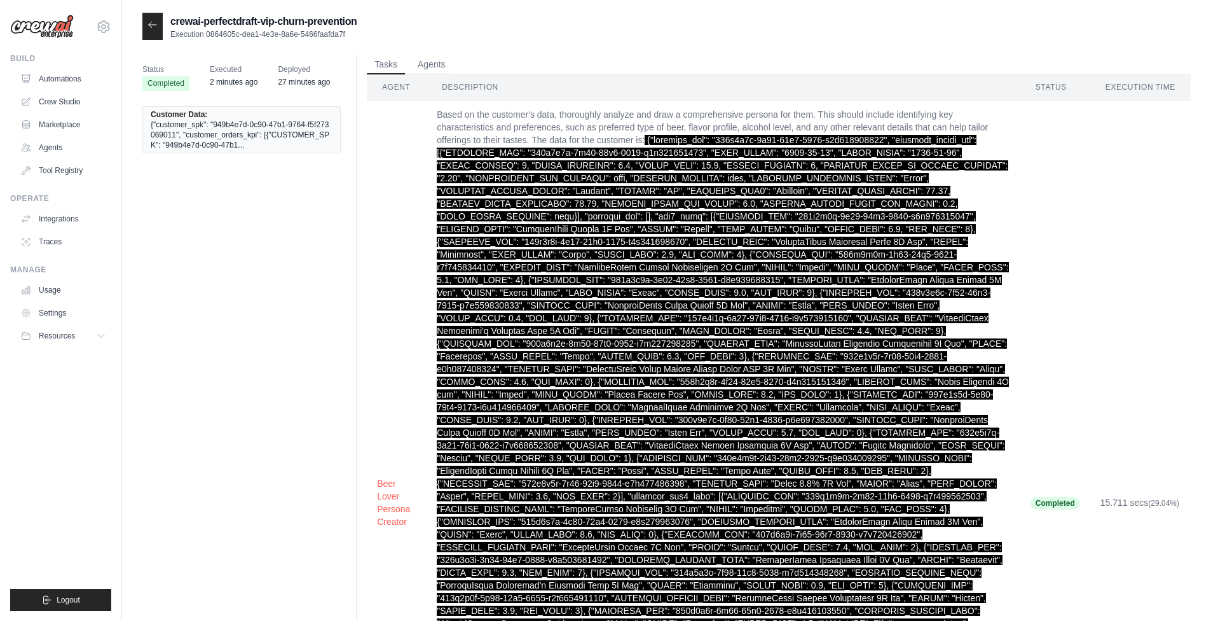
click at [151, 24] on icon at bounding box center [153, 25] width 10 height 10
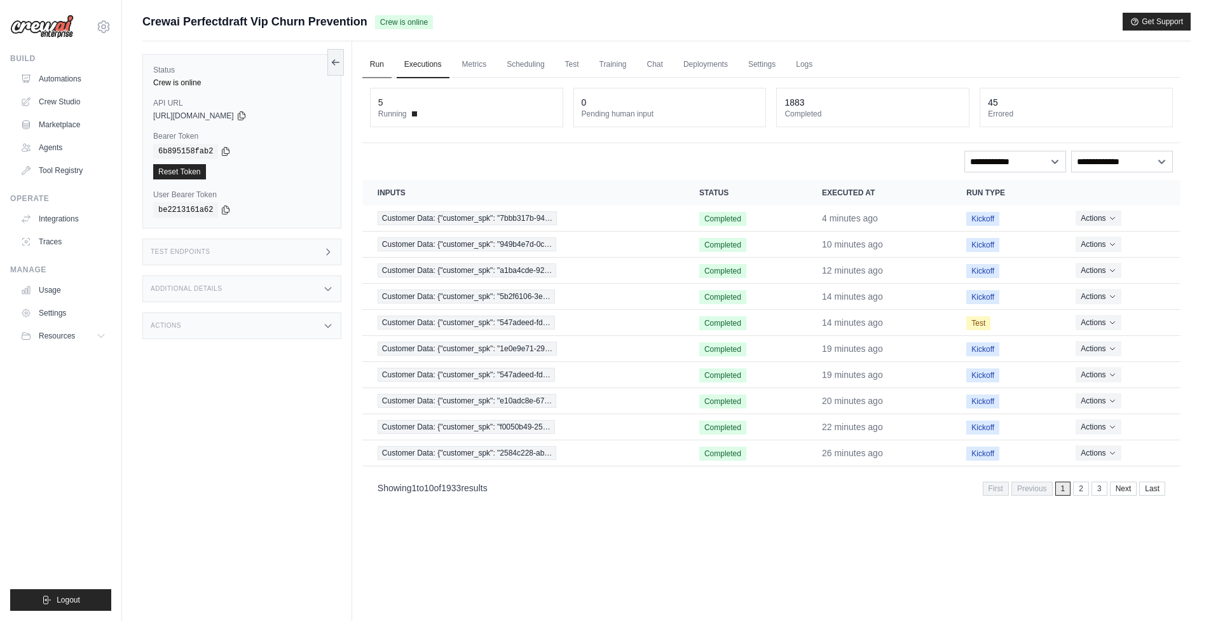
click at [386, 65] on link "Run" at bounding box center [376, 65] width 29 height 27
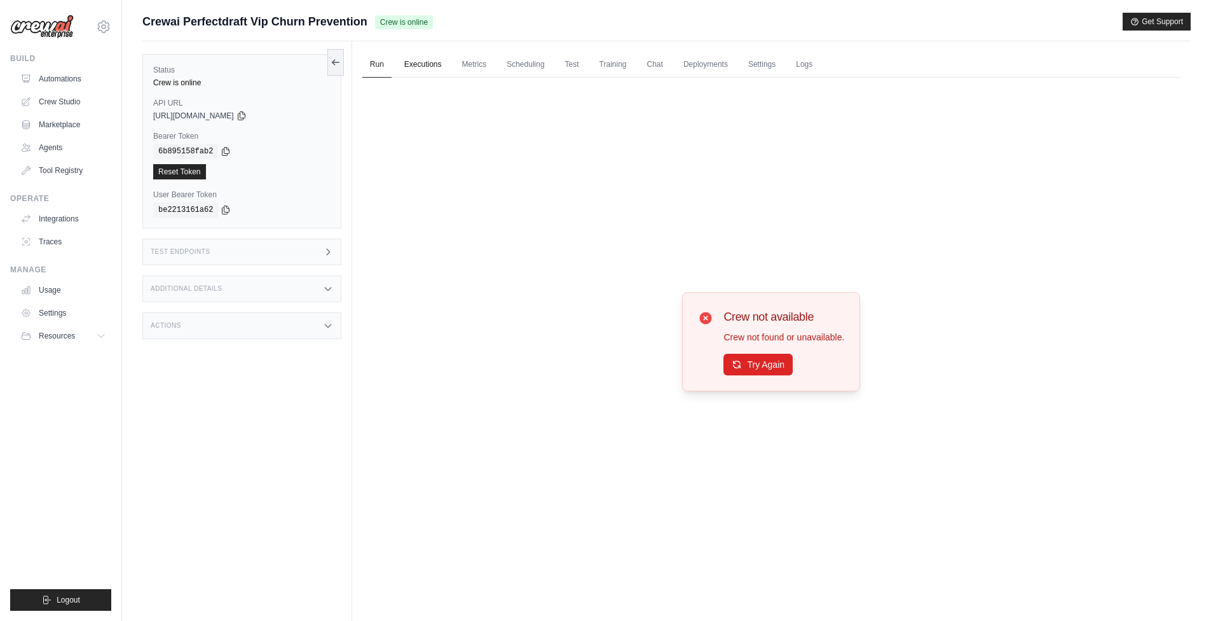
click at [427, 63] on link "Executions" at bounding box center [423, 65] width 53 height 27
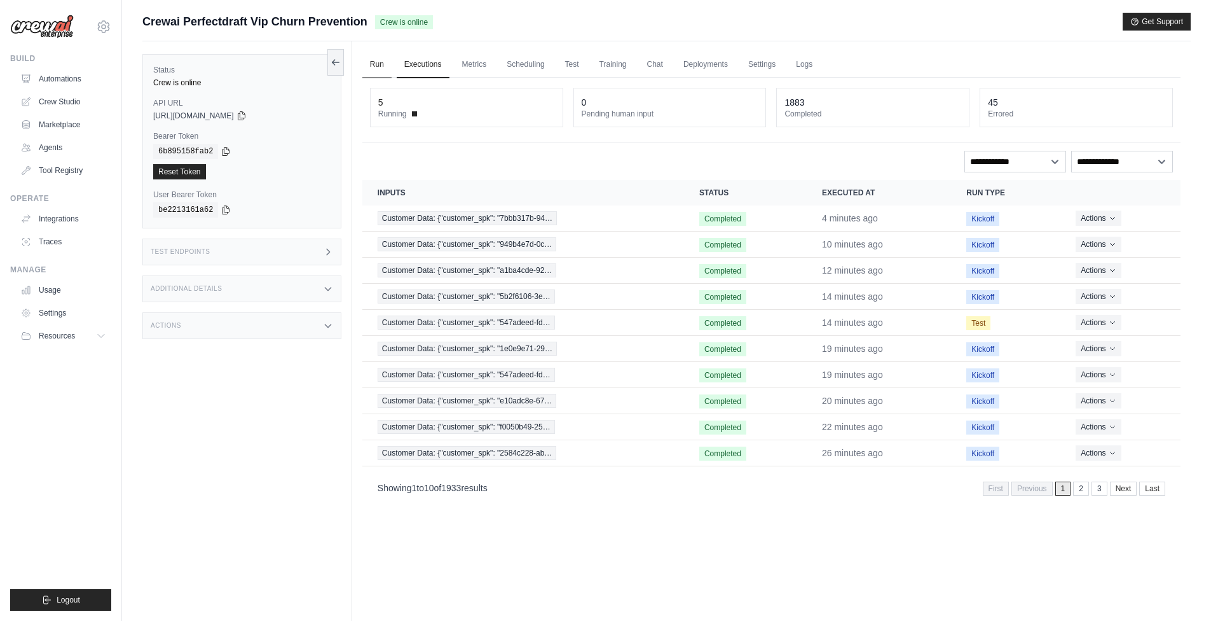
click at [380, 65] on link "Run" at bounding box center [376, 65] width 29 height 27
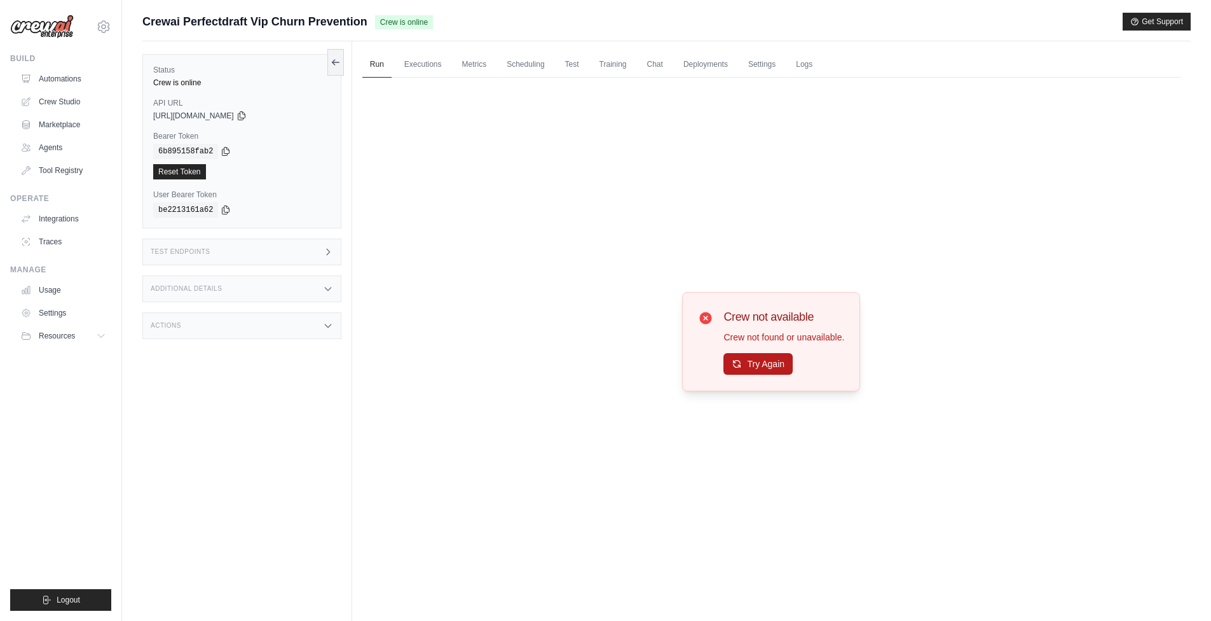
click at [762, 365] on button "Try Again" at bounding box center [758, 364] width 69 height 22
click at [410, 67] on link "Executions" at bounding box center [423, 65] width 53 height 27
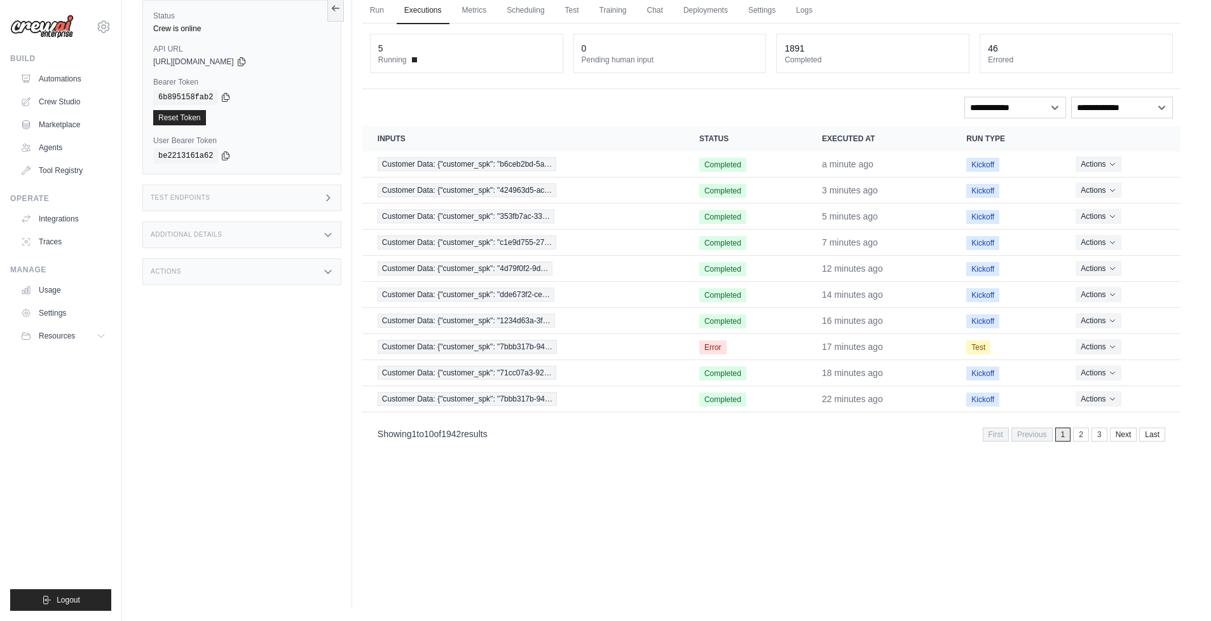
click at [689, 548] on div "Run Executions Metrics Scheduling Test Training Chat Deployments Settings Logs …" at bounding box center [771, 297] width 839 height 621
